Goal: Transaction & Acquisition: Purchase product/service

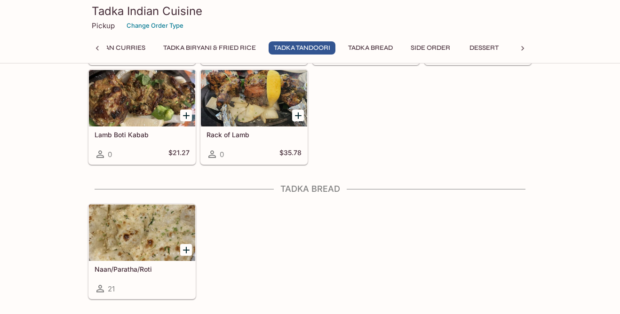
scroll to position [1636, 0]
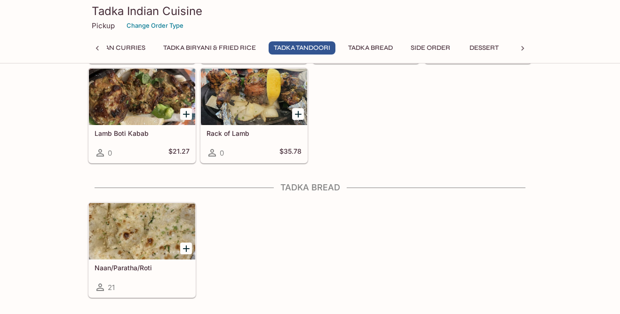
click at [140, 233] on div at bounding box center [142, 231] width 106 height 56
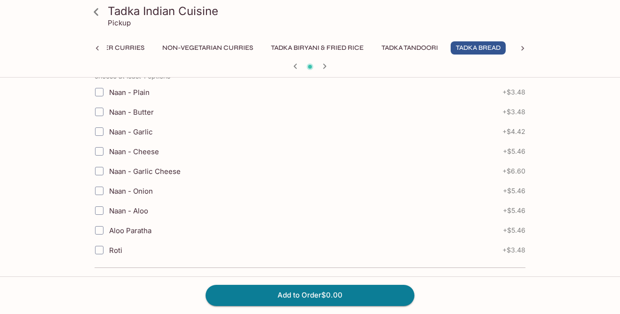
scroll to position [233, 0]
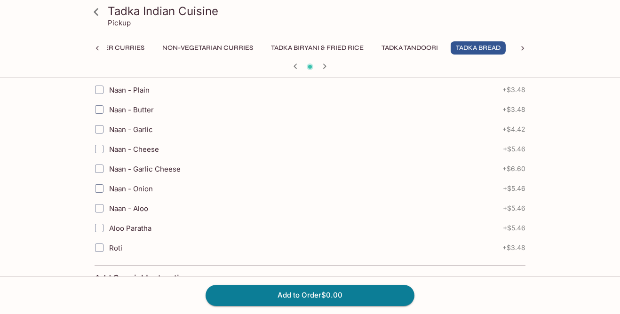
click at [102, 165] on input "Naan - Garlic Cheese" at bounding box center [99, 168] width 19 height 19
checkbox input "true"
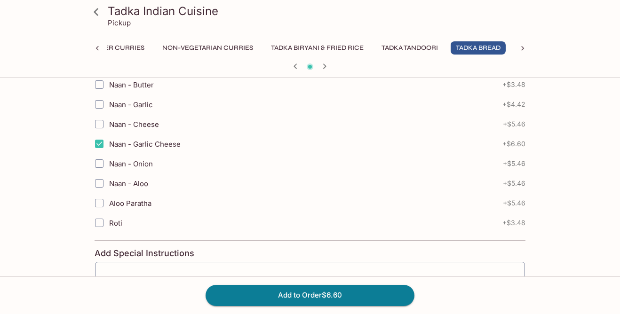
scroll to position [257, 0]
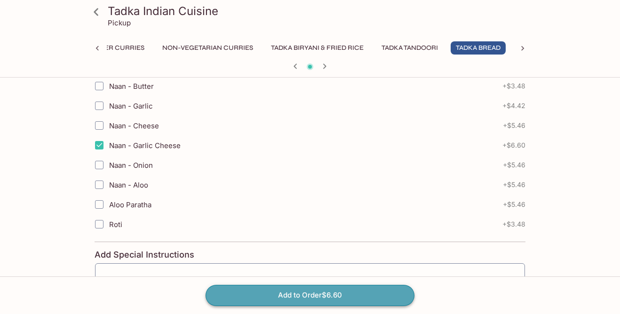
click at [238, 291] on button "Add to Order $6.60" at bounding box center [310, 295] width 209 height 21
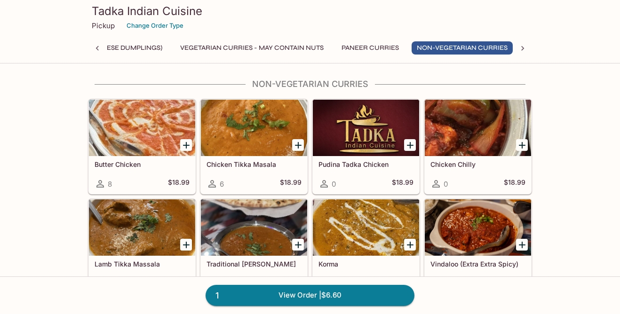
scroll to position [0, 139]
click at [122, 118] on div at bounding box center [142, 128] width 106 height 56
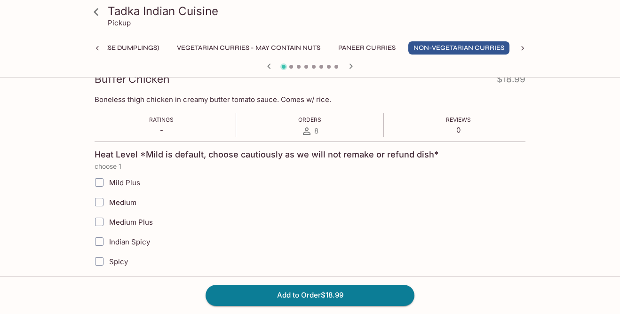
scroll to position [141, 0]
click at [258, 297] on button "Add to Order $18.99" at bounding box center [310, 295] width 209 height 21
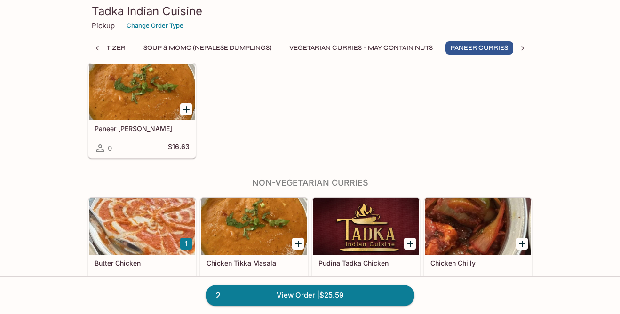
scroll to position [0, 30]
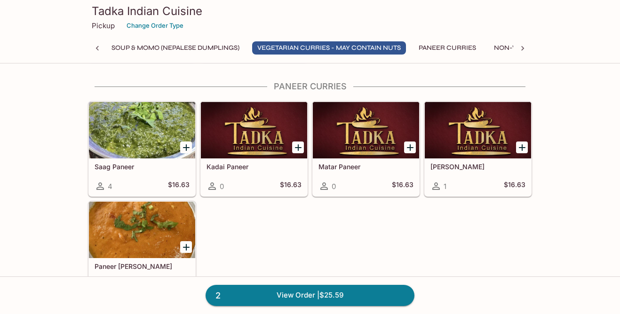
click at [142, 128] on div at bounding box center [142, 130] width 106 height 56
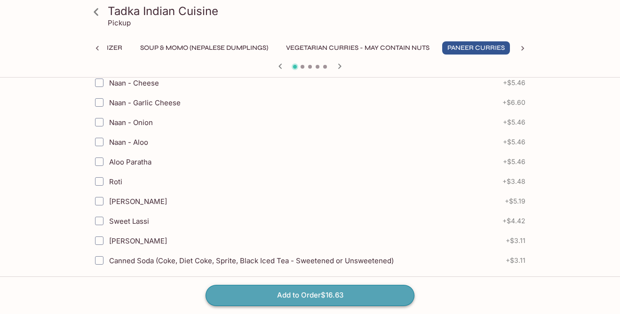
click at [278, 299] on button "Add to Order $16.63" at bounding box center [310, 295] width 209 height 21
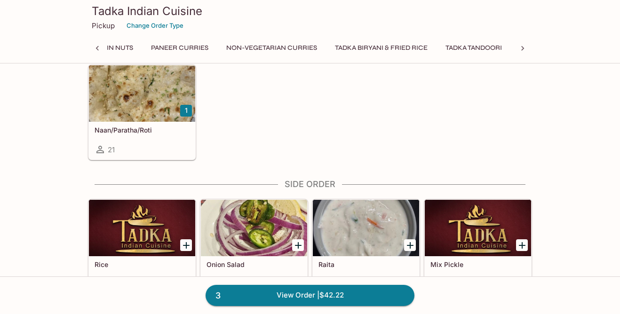
scroll to position [1774, 0]
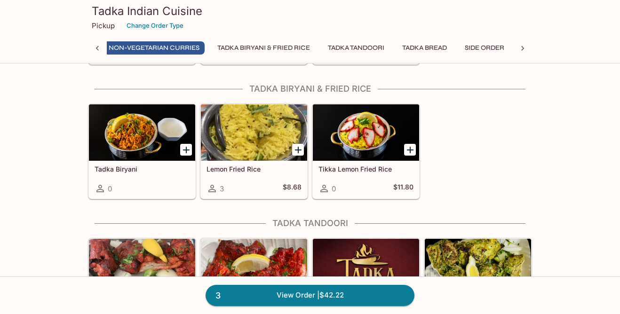
click at [162, 159] on div at bounding box center [142, 132] width 106 height 56
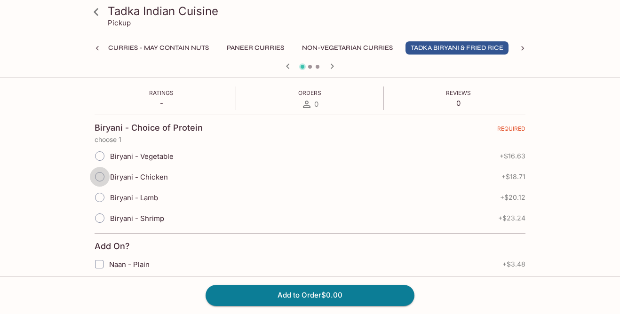
click at [103, 170] on input "Biryani - Chicken" at bounding box center [100, 177] width 20 height 20
radio input "true"
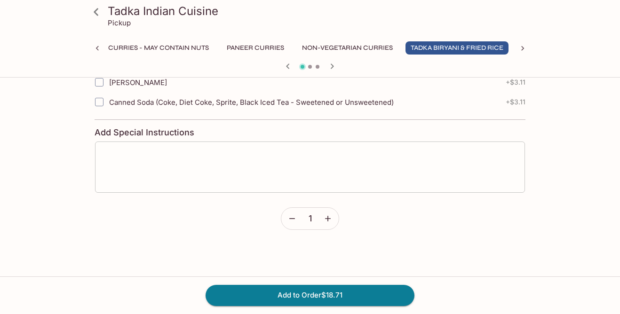
click at [254, 175] on textarea at bounding box center [310, 167] width 417 height 36
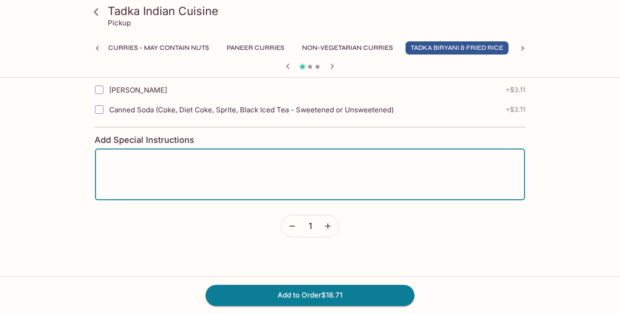
scroll to position [497, 0]
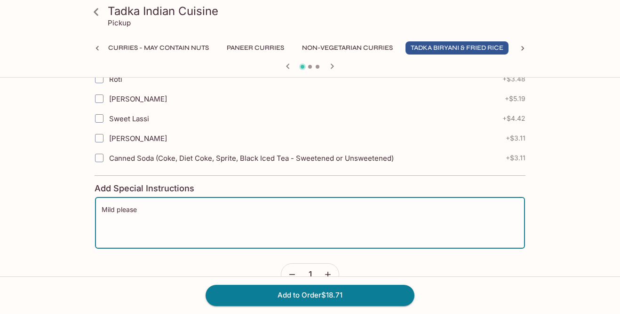
type textarea "Mild please"
click at [145, 283] on div "Add to Order $18.71" at bounding box center [310, 296] width 620 height 38
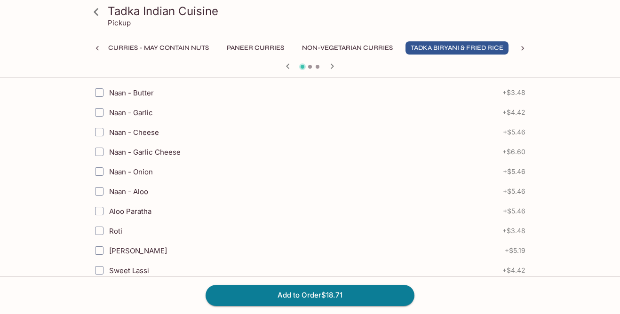
scroll to position [574, 0]
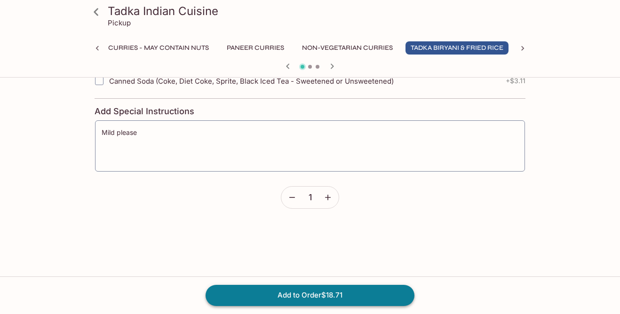
click at [337, 298] on button "Add to Order $18.71" at bounding box center [310, 295] width 209 height 21
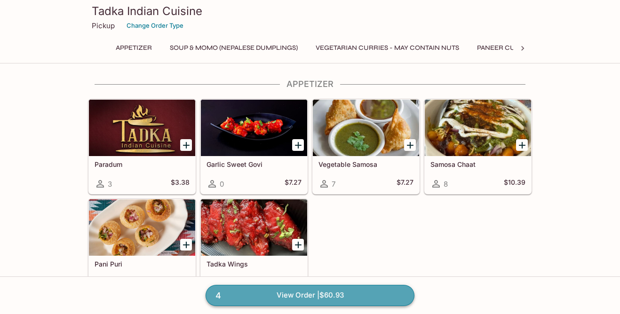
click at [302, 298] on link "4 View Order | $60.93" at bounding box center [310, 295] width 209 height 21
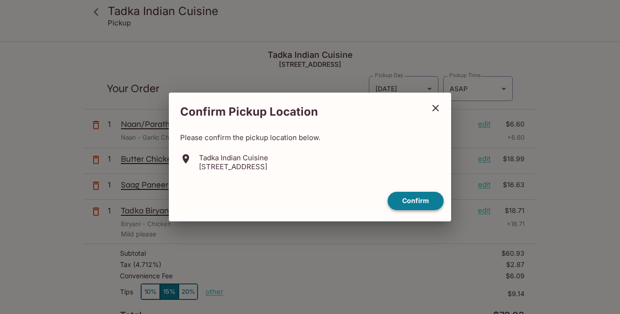
click at [416, 202] on button "Confirm" at bounding box center [416, 201] width 56 height 18
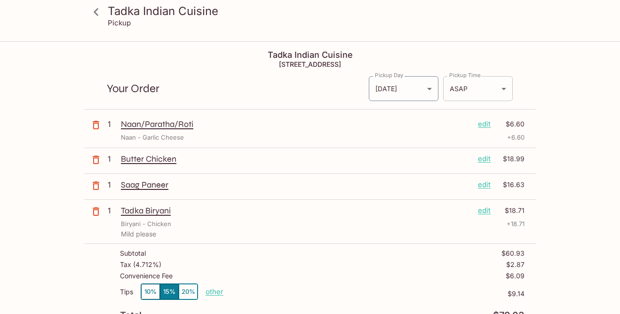
click at [469, 95] on body "Tadka Indian Cuisine Pickup Tadka Indian Cuisine [STREET_ADDRESS] Your Order Pi…" at bounding box center [310, 199] width 620 height 314
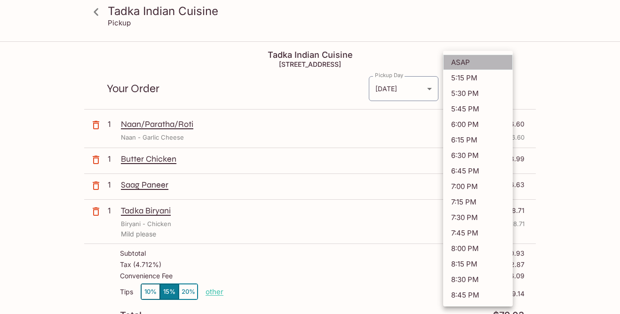
click at [452, 59] on li "ASAP" at bounding box center [478, 63] width 70 height 16
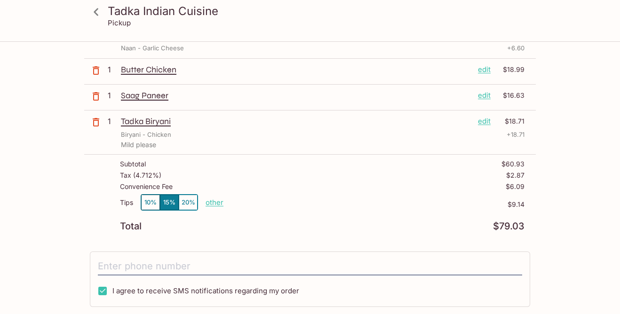
scroll to position [104, 0]
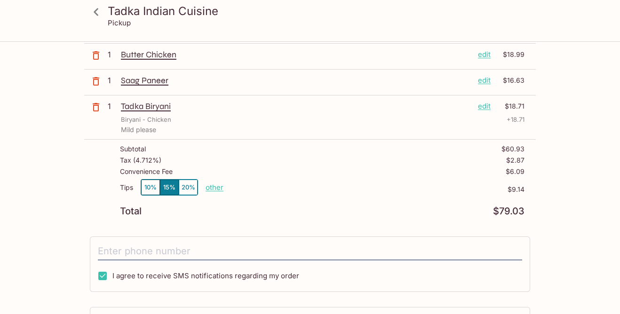
click at [145, 185] on button "10%" at bounding box center [150, 188] width 19 height 16
click at [213, 187] on p "other" at bounding box center [215, 187] width 18 height 9
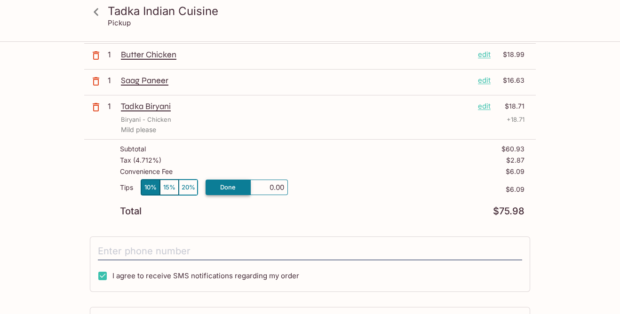
type input "0.00"
click at [271, 214] on div "Total $75.98" at bounding box center [322, 211] width 405 height 9
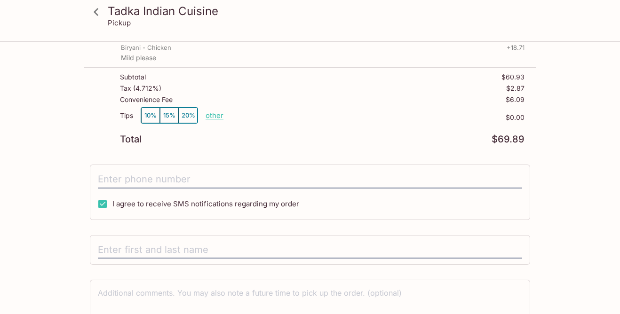
scroll to position [177, 0]
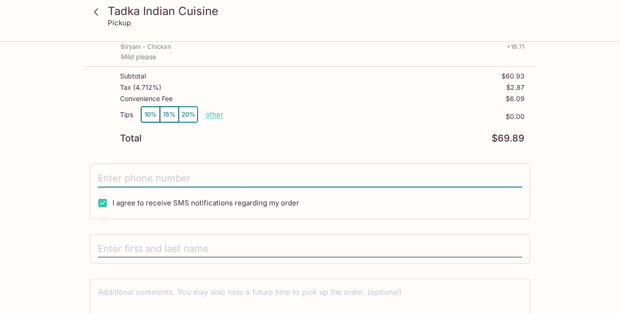
click at [178, 178] on input "tel" at bounding box center [310, 179] width 424 height 18
type input "[PHONE_NUMBER]"
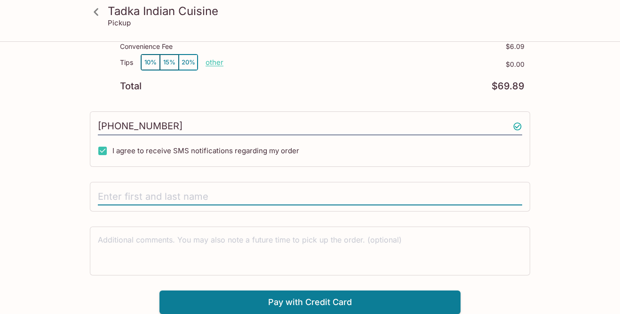
click at [133, 195] on input "text" at bounding box center [310, 197] width 424 height 18
type input "[PERSON_NAME]"
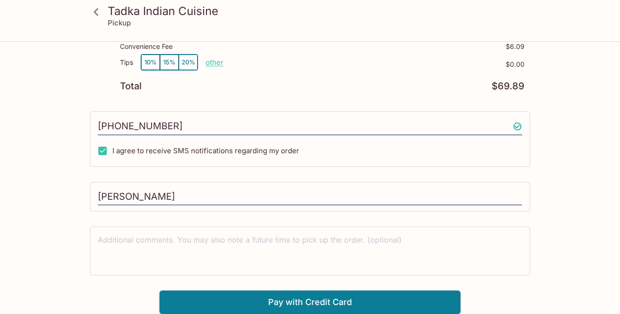
click at [57, 238] on div "Tadka Indian Cuisine Pickup Tadka Indian Cuisine [STREET_ADDRESS] Your Order Pi…" at bounding box center [310, 63] width 602 height 501
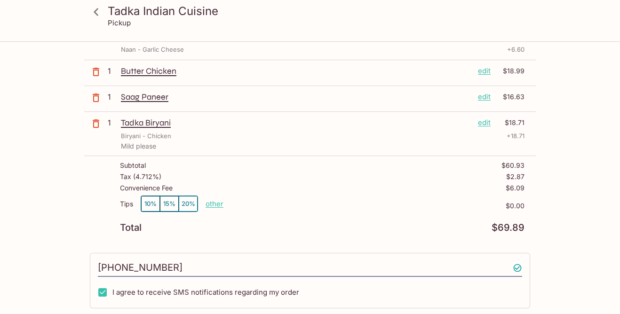
scroll to position [0, 0]
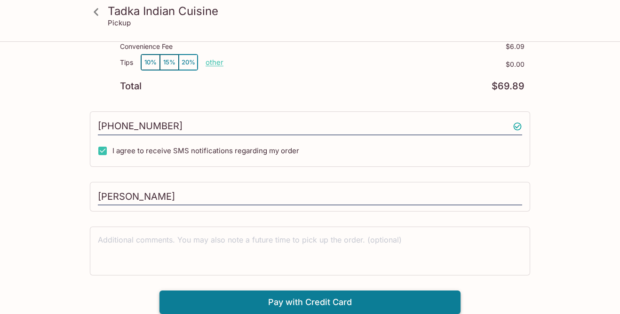
click at [349, 303] on button "Pay with Credit Card" at bounding box center [309, 303] width 301 height 24
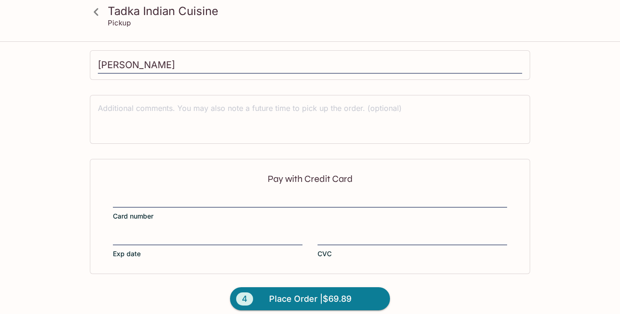
scroll to position [371, 0]
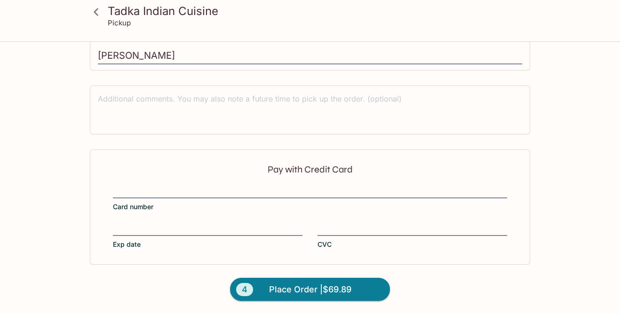
click at [158, 183] on div "Pay with Credit Card Card number Exp date CVC" at bounding box center [310, 207] width 440 height 115
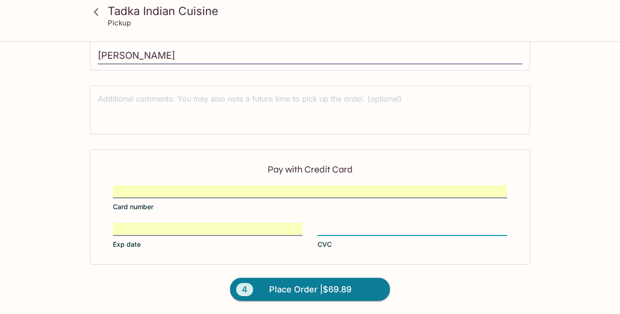
click at [438, 295] on form "Pay with Credit Card Card number Exp date CVC 4 Place Order | $69.89" at bounding box center [310, 232] width 452 height 165
click at [330, 286] on span "Place Order | $69.89" at bounding box center [310, 289] width 82 height 15
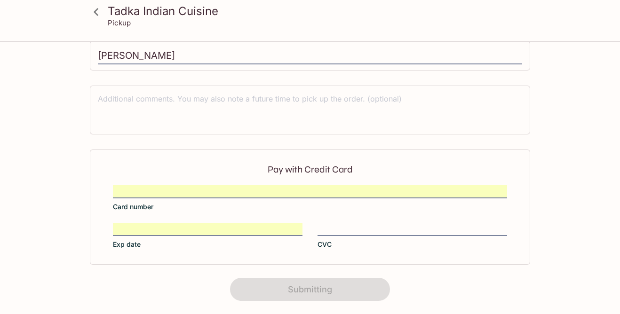
scroll to position [232, 0]
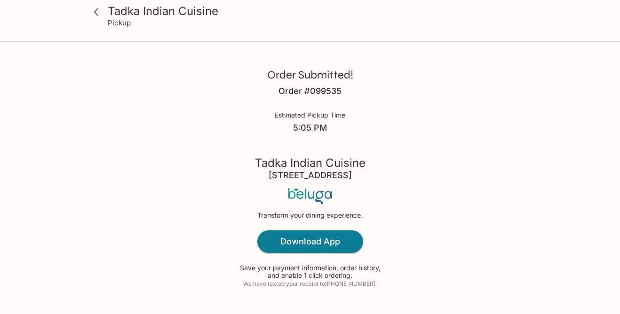
click at [96, 14] on icon at bounding box center [96, 12] width 5 height 8
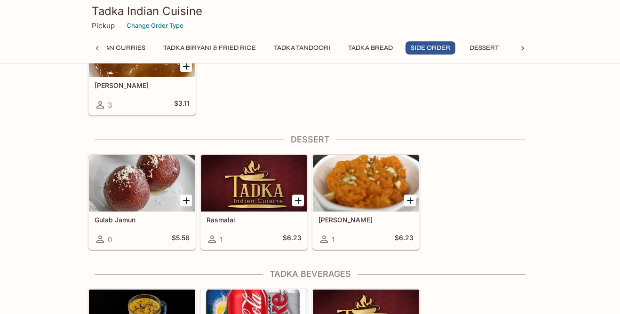
scroll to position [2035, 0]
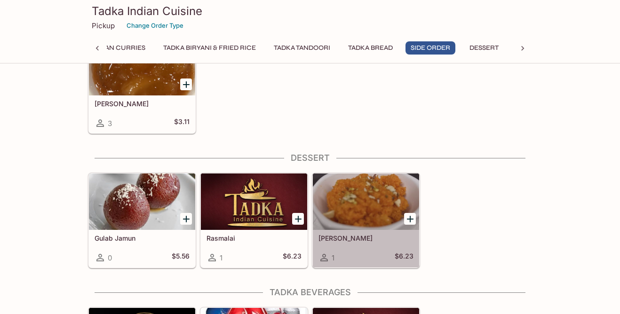
click at [343, 191] on div at bounding box center [366, 202] width 106 height 56
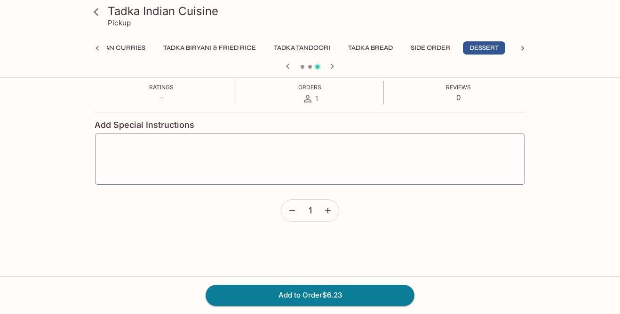
scroll to position [58, 0]
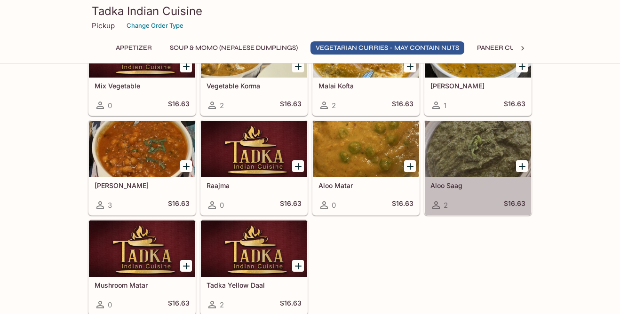
click at [473, 138] on div at bounding box center [478, 149] width 106 height 56
